Goal: Information Seeking & Learning: Learn about a topic

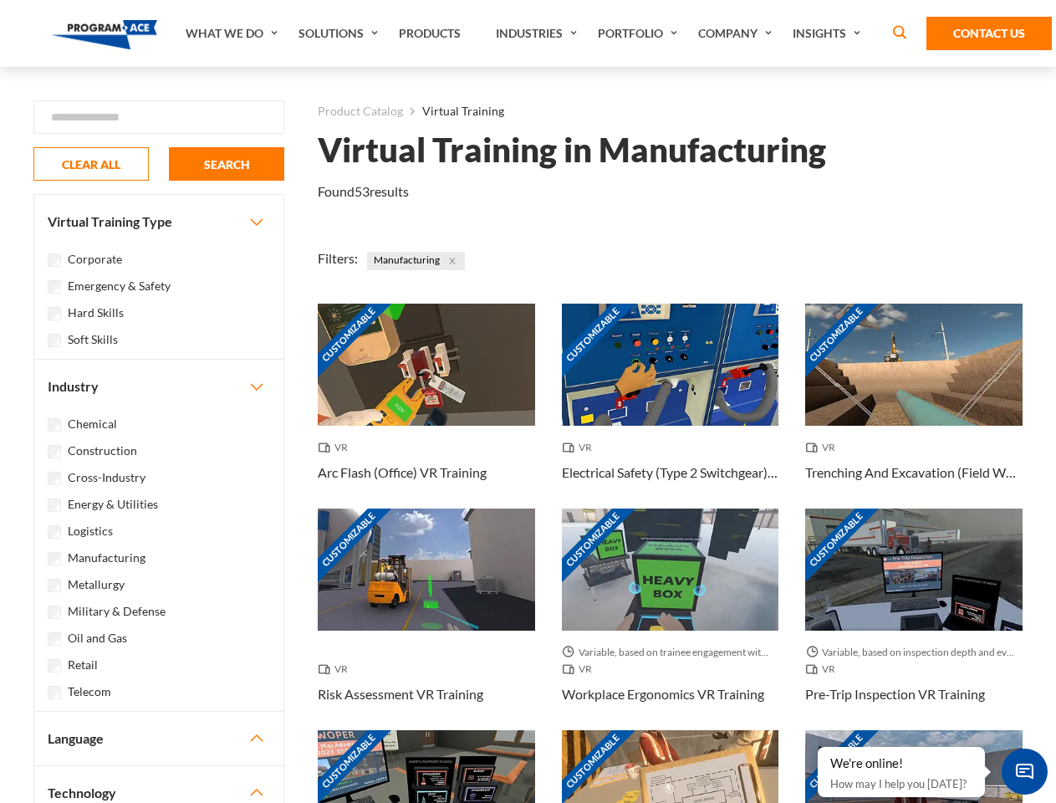
click at [233, 33] on link "What We Do" at bounding box center [233, 33] width 113 height 67
click at [340, 33] on link "Solutions" at bounding box center [340, 33] width 100 height 67
click at [538, 33] on link "Industries" at bounding box center [538, 33] width 102 height 67
click at [738, 33] on link "Company" at bounding box center [737, 33] width 94 height 67
click at [829, 33] on link "Insights" at bounding box center [828, 33] width 89 height 67
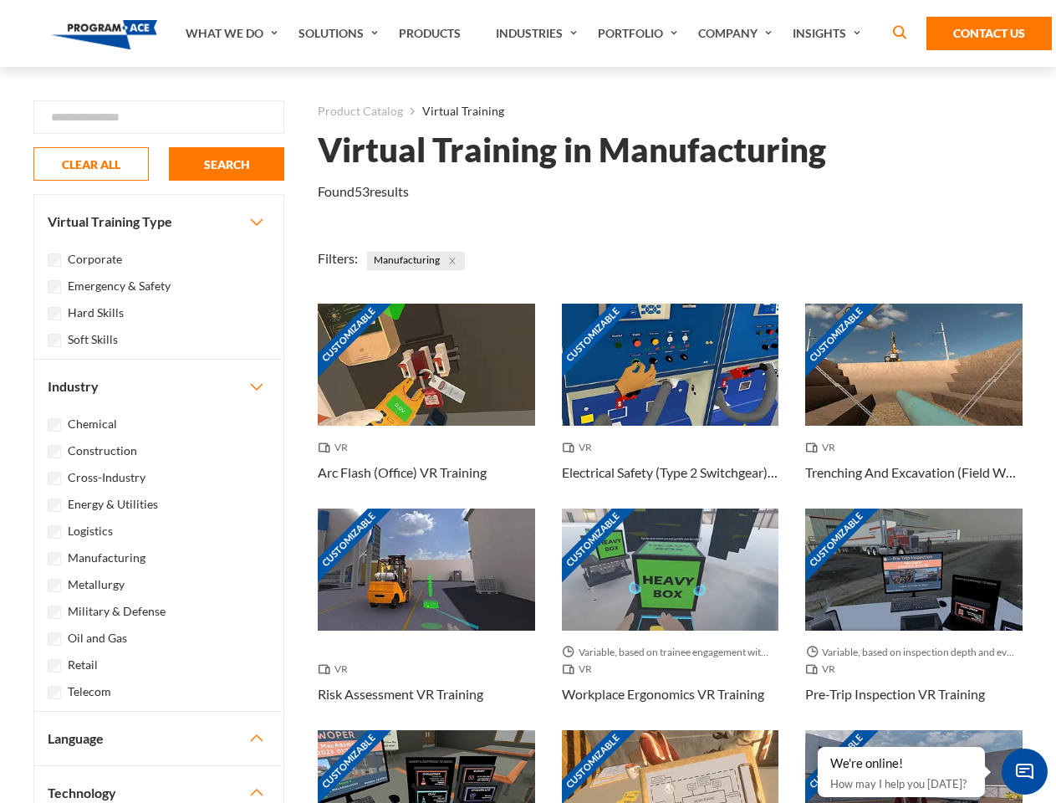
click at [0, 0] on div "Blog White Papers News" at bounding box center [0, 0] width 0 height 0
click at [0, 0] on strong "How Virtual Learning Can Enhance Workforce Productivity: A Guide for L&D Manage…" at bounding box center [0, 0] width 0 height 0
click at [1024, 771] on span "Minimize live chat window" at bounding box center [1024, 771] width 61 height 61
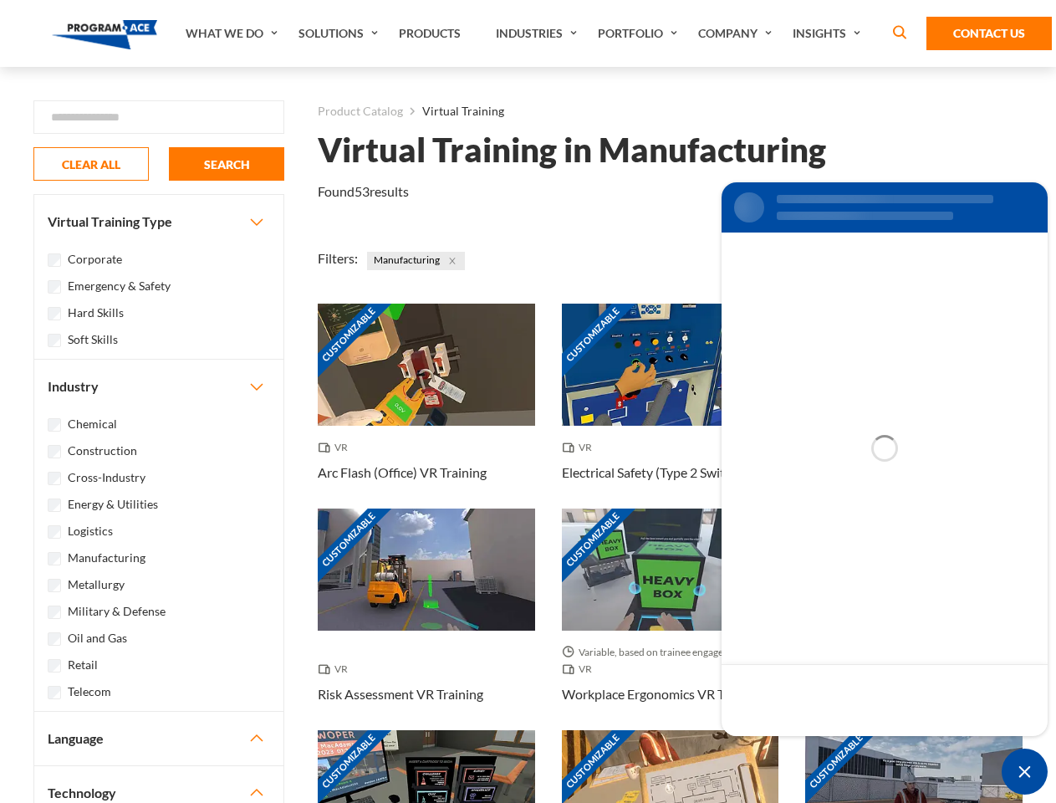
click at [818, 747] on div "Customizable" at bounding box center [913, 791] width 217 height 122
